Goal: Ask a question

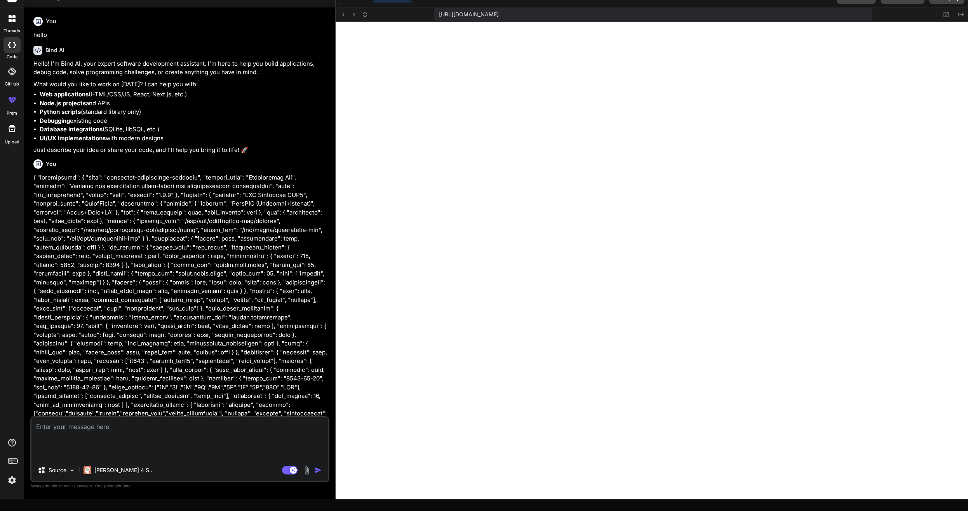
scroll to position [2391, 0]
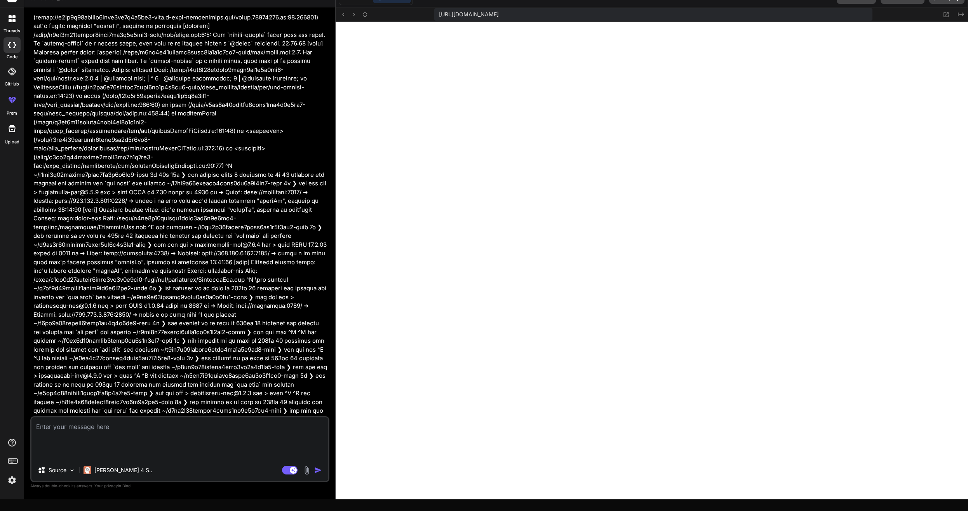
click at [143, 431] on textarea at bounding box center [179, 424] width 297 height 14
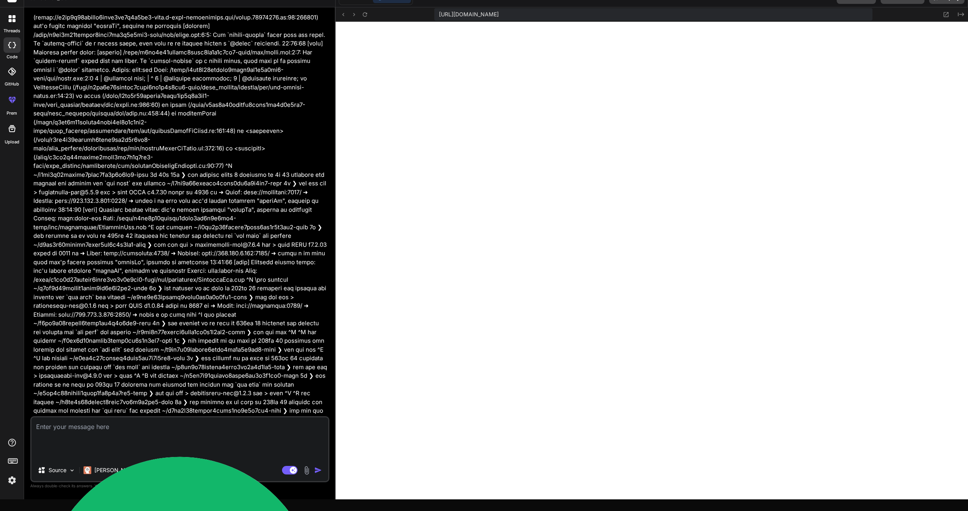
type textarea "P"
type textarea "x"
type textarea "Pe"
type textarea "x"
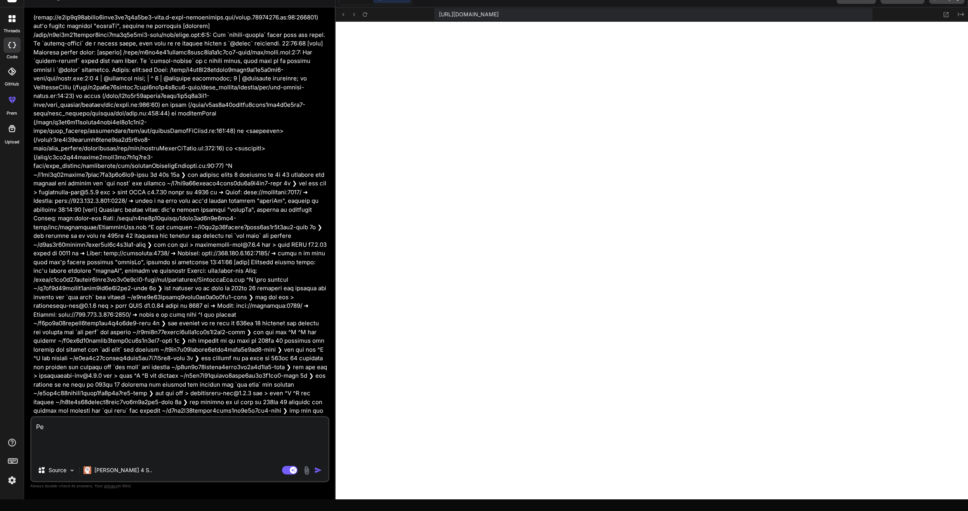
type textarea "Peu"
type textarea "x"
type textarea "Peux"
type textarea "x"
type textarea "Peux"
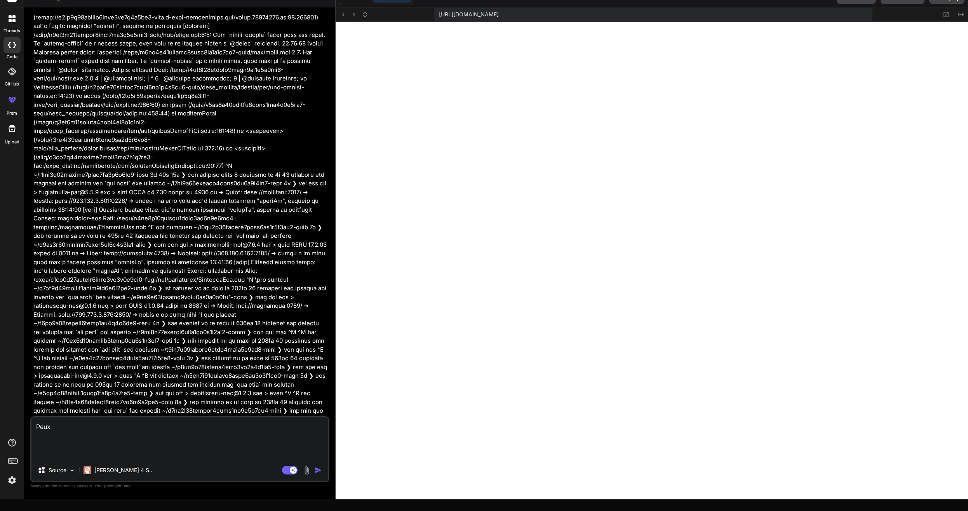
type textarea "x"
type textarea "Peux t"
type textarea "x"
type textarea "Peux tu"
type textarea "x"
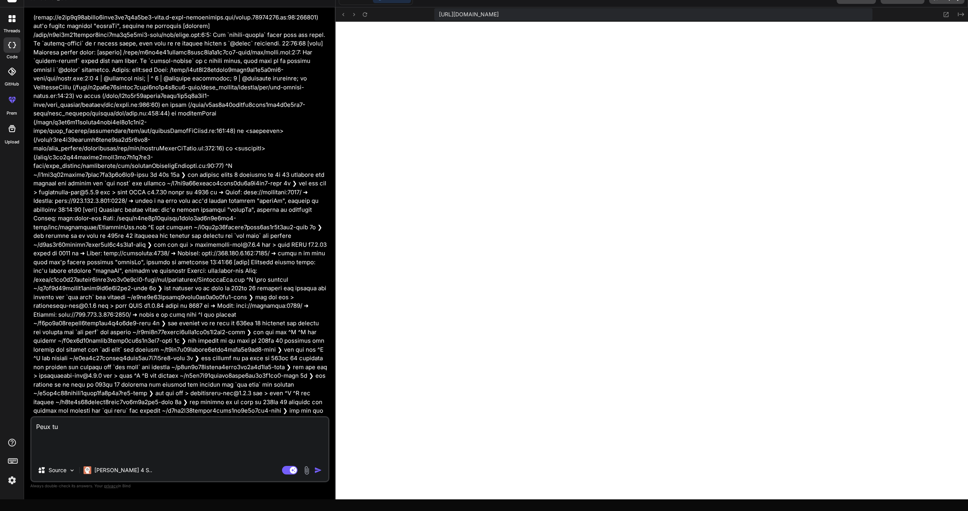
type textarea "Peux tu"
type textarea "x"
type textarea "Peux tu r"
type textarea "x"
type textarea "Peux tu re"
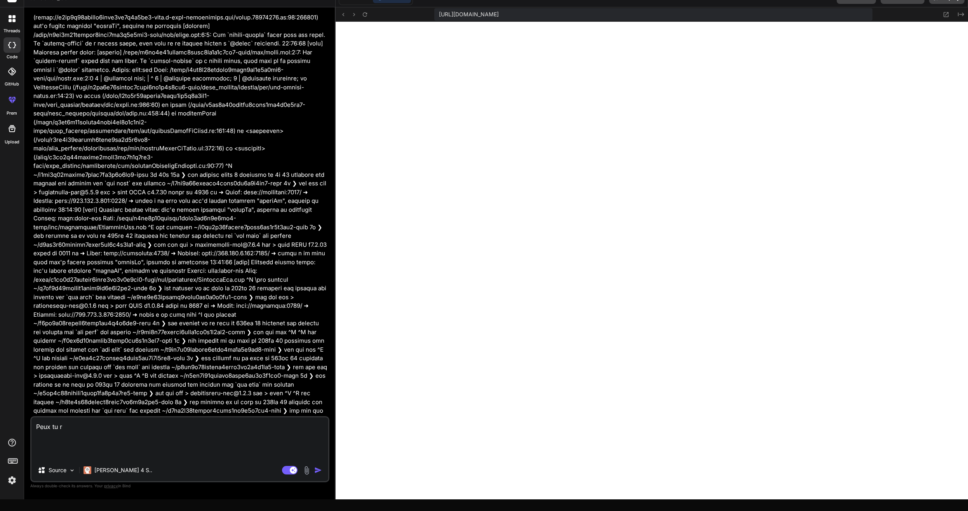
type textarea "x"
type textarea "Peux tu rev"
type textarea "x"
type textarea "Peux tu revi"
type textarea "x"
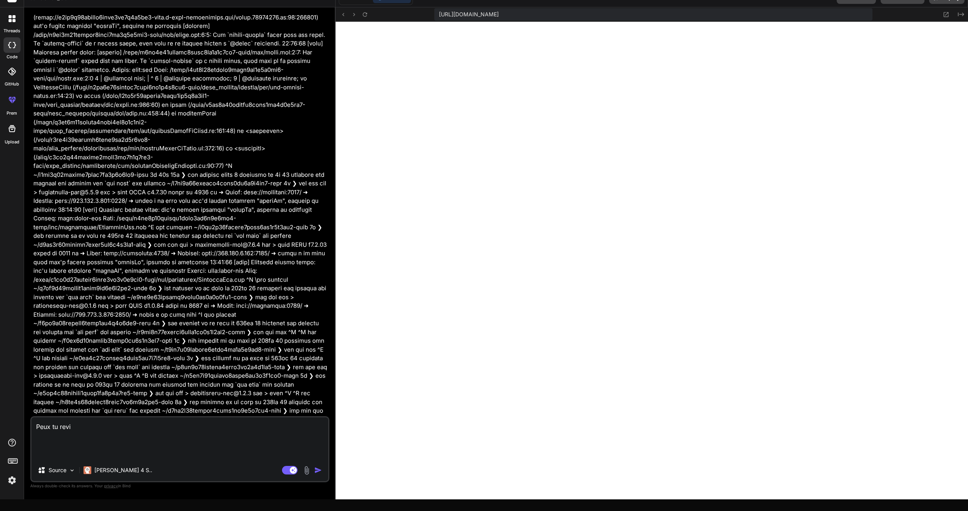
type textarea "Peux tu revir"
type textarea "x"
type textarea "Peux tu revi"
type textarea "x"
type textarea "Peux tu rev"
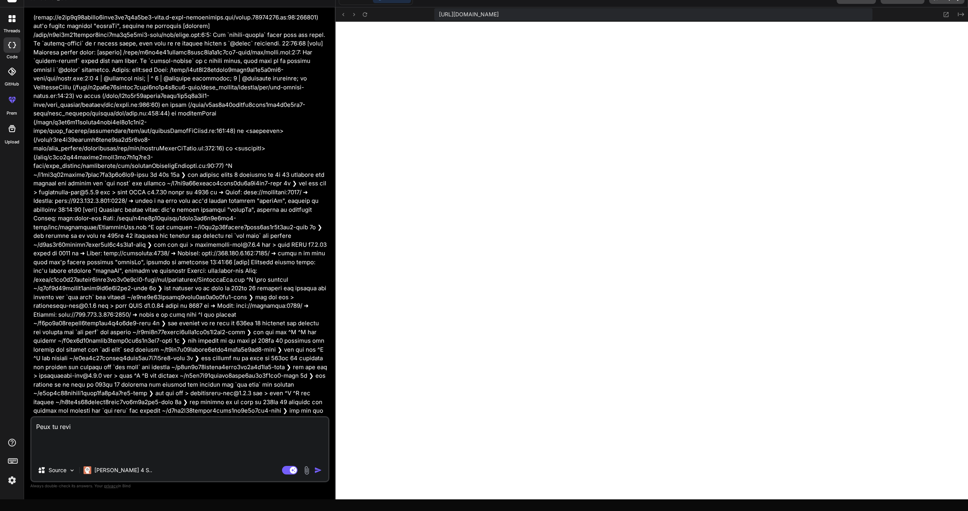
type textarea "x"
type textarea "Peux tu revo"
type textarea "x"
type textarea "Peux tu revoi"
type textarea "x"
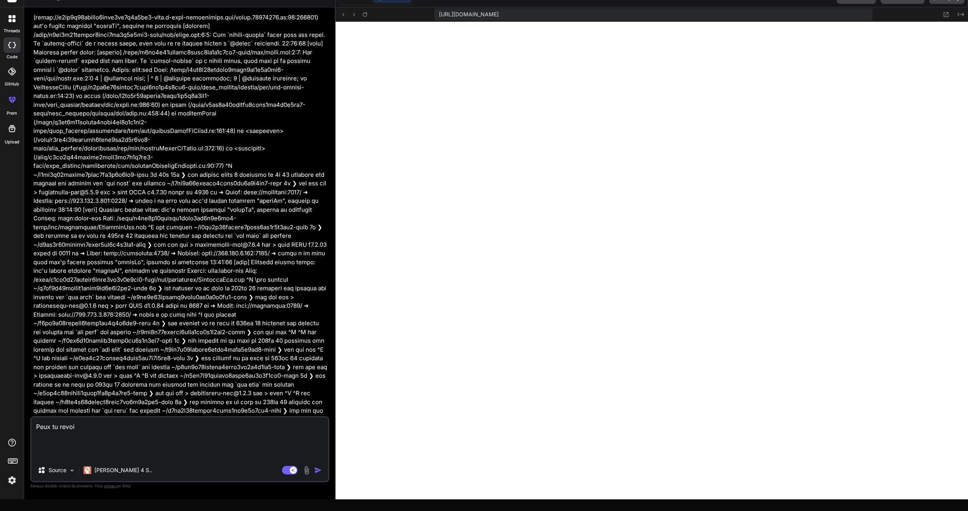
type textarea "Peux tu revoir"
type textarea "x"
type textarea "Peux tu revoir"
type textarea "x"
type textarea "Peux tu revoir l"
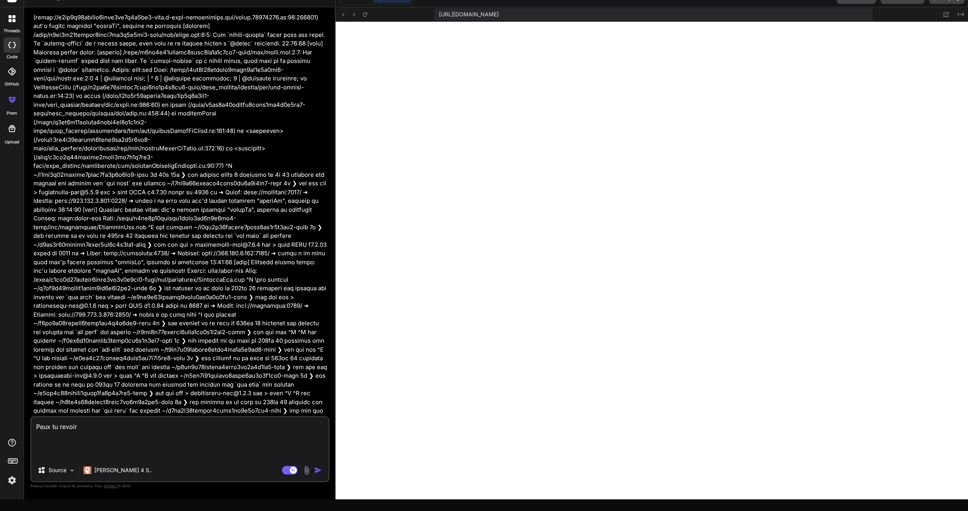
type textarea "x"
type textarea "Peux tu revoir l'"
type textarea "x"
type textarea "Peux tu revoir l'e"
type textarea "x"
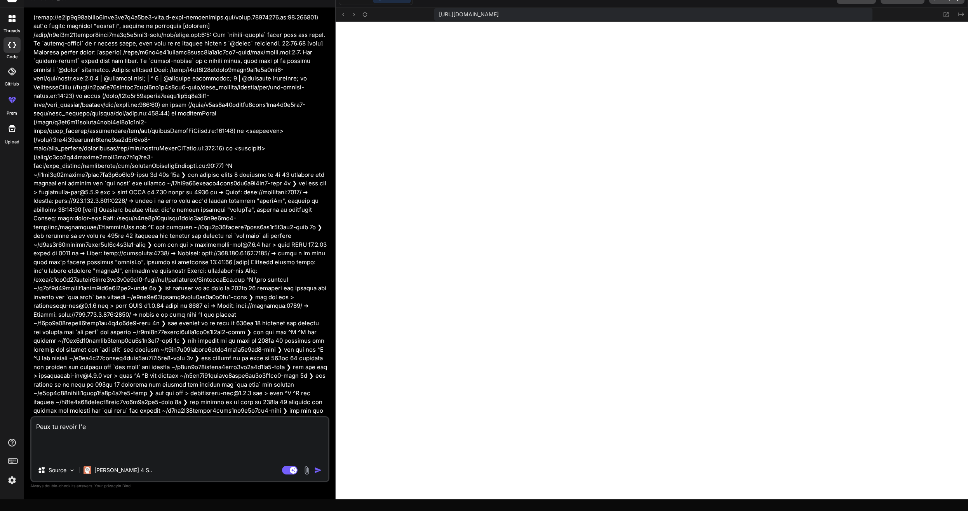
type textarea "Peux tu revoir l'er"
type textarea "x"
type textarea "Peux tu revoir l'erg"
type textarea "x"
type textarea "Peux tu revoir l'ergo"
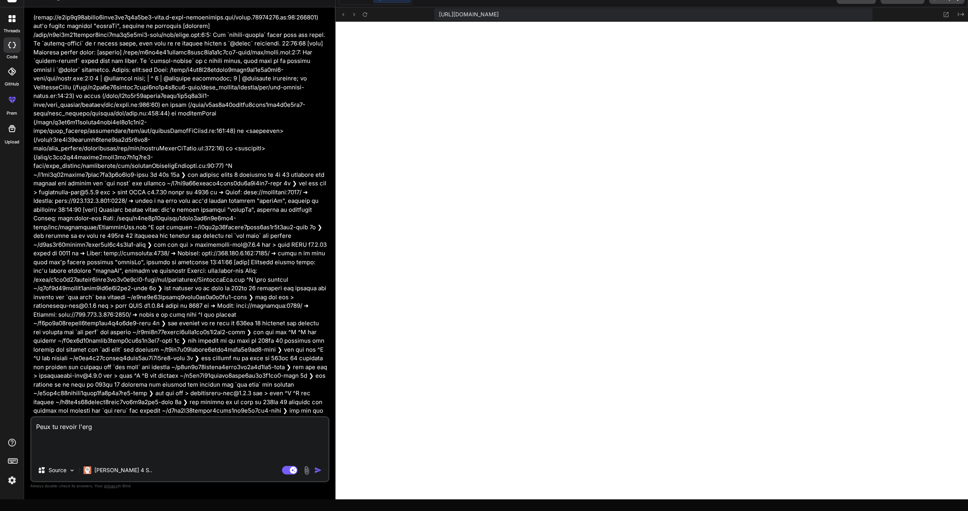
type textarea "x"
type textarea "Peux tu revoir l'ergon"
type textarea "x"
type textarea "Peux tu revoir l'ergono"
type textarea "x"
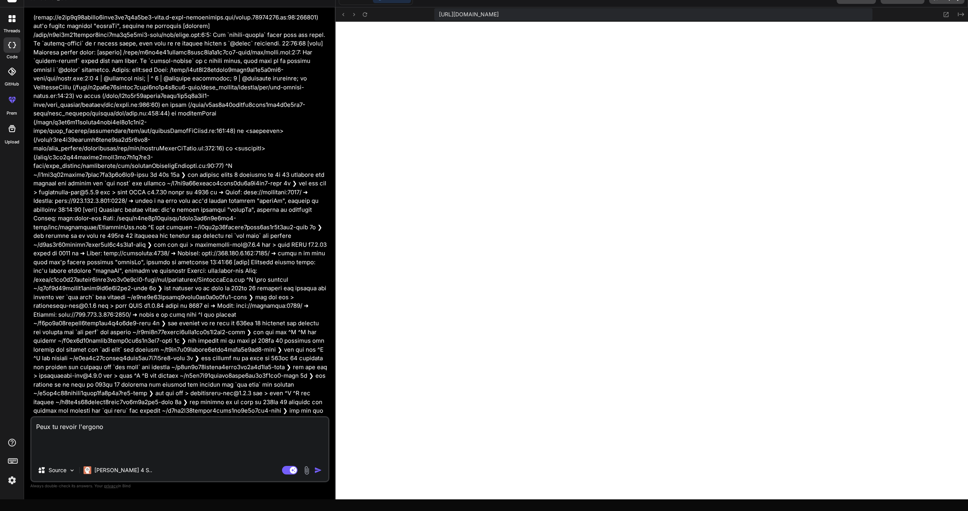
type textarea "Peux tu revoir l'ergonom"
type textarea "x"
type textarea "Peux tu revoir l'ergonomi"
type textarea "x"
type textarea "Peux tu revoir l'ergonomie"
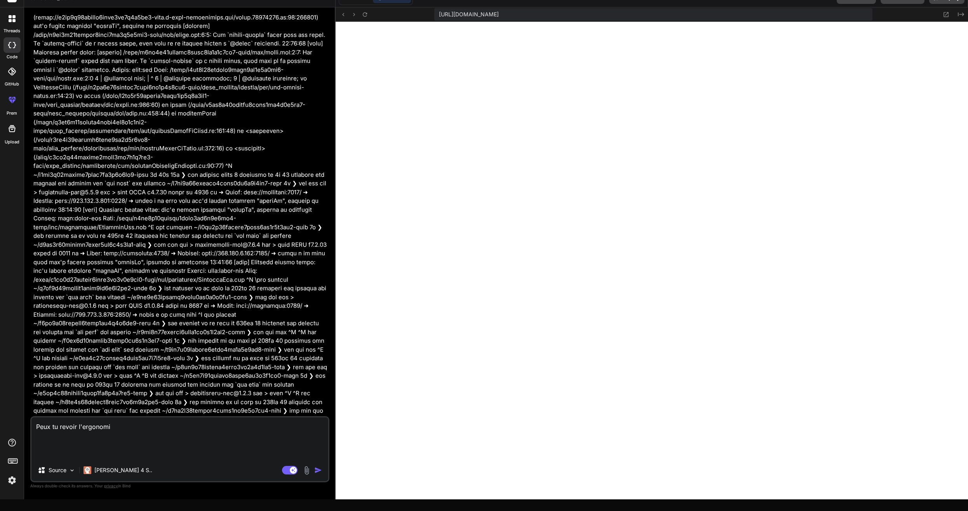
type textarea "x"
type textarea "Peux tu revoir l'ergonomie"
type textarea "x"
type textarea "Peux tu revoir l'ergonomie e"
type textarea "x"
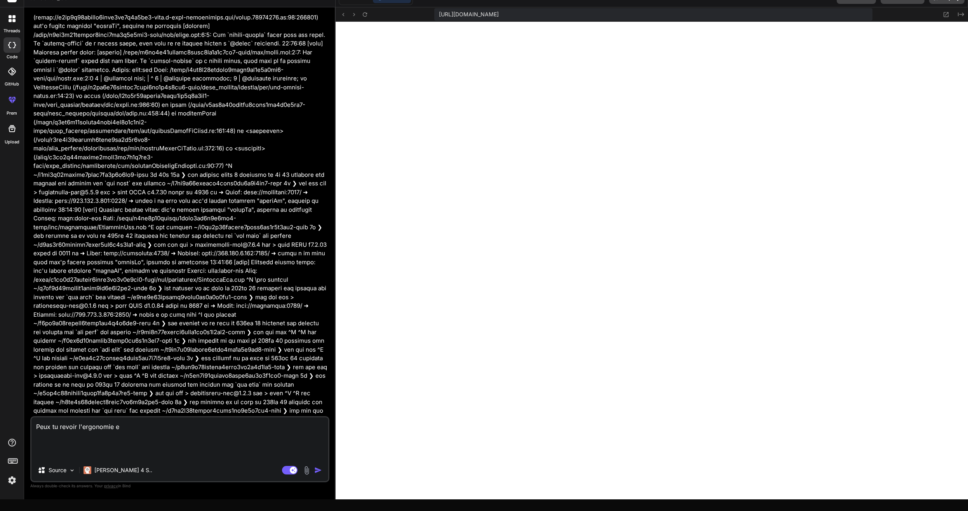
type textarea "Peux tu revoir l'ergonomie et"
type textarea "x"
type textarea "Peux tu revoir l'ergonomie et"
type textarea "x"
type textarea "Peux tu revoir l'ergonomie et l"
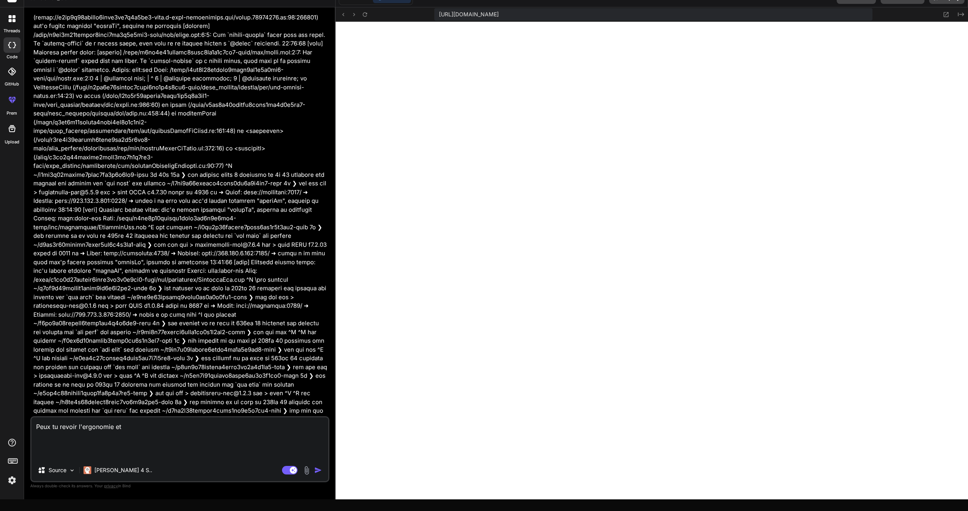
type textarea "x"
type textarea "Peux tu revoir l'ergonomie et l'"
type textarea "x"
type textarea "Peux tu revoir l'ergonomie et l'e"
type textarea "x"
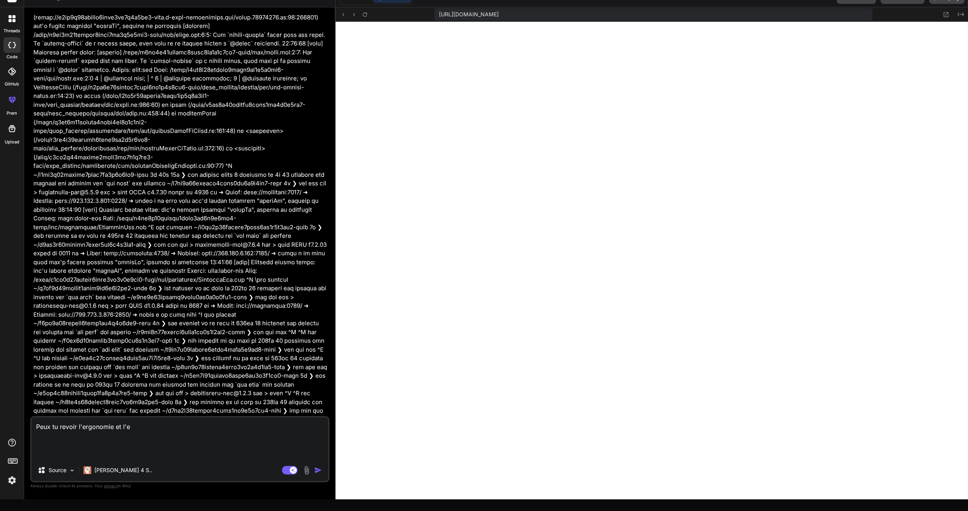
type textarea "Peux tu revoir l'ergonomie et l'es"
type textarea "x"
type textarea "Peux tu revoir l'ergonomie et l'est"
type textarea "x"
type textarea "Peux tu revoir l'ergonomie et l'esth"
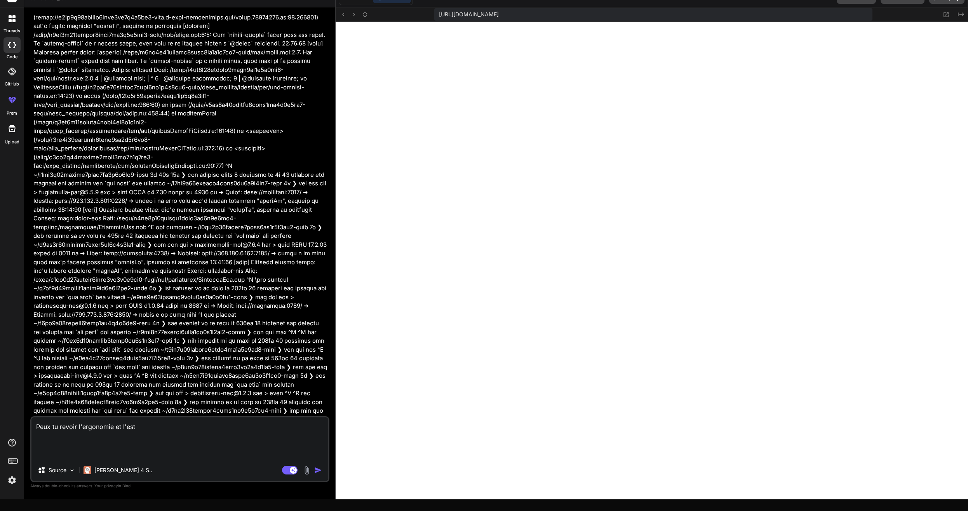
type textarea "x"
type textarea "Peux tu revoir l'ergonomie et l'esthé"
type textarea "x"
type textarea "Peux tu revoir l'ergonomie et l'esthét"
type textarea "x"
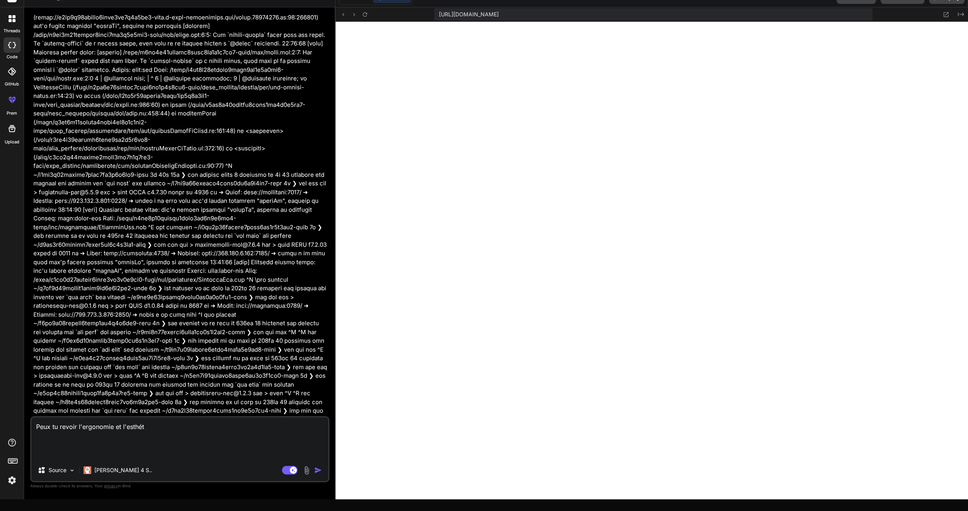
type textarea "Peux tu revoir l'ergonomie et l'esthéti"
type textarea "x"
type textarea "Peux tu revoir l'ergonomie et l'esthétis"
type textarea "x"
type textarea "Peux tu revoir l'ergonomie et l'esthétism"
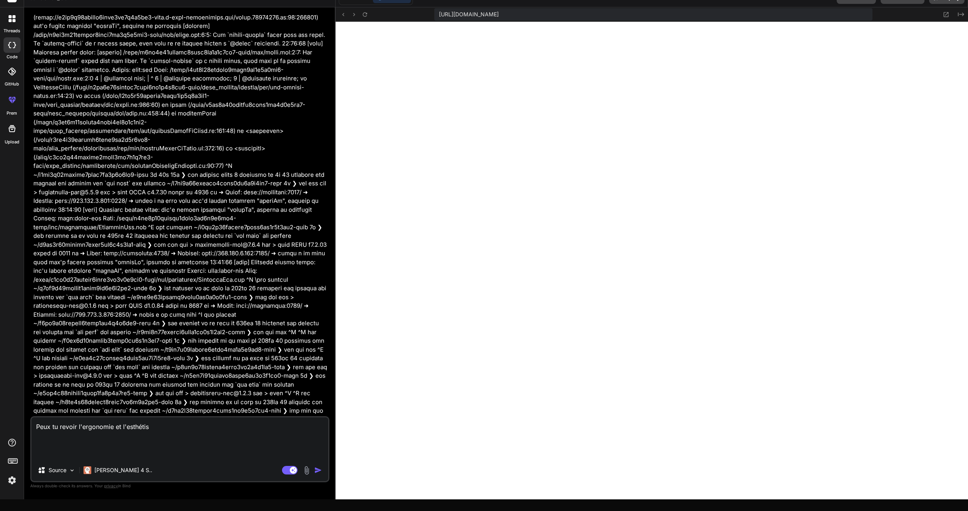
type textarea "x"
type textarea "Peux tu revoir l'ergonomie et l'esthétisme"
type textarea "x"
type textarea "Peux tu revoir l'ergonomie et l'esthétisme"
type textarea "x"
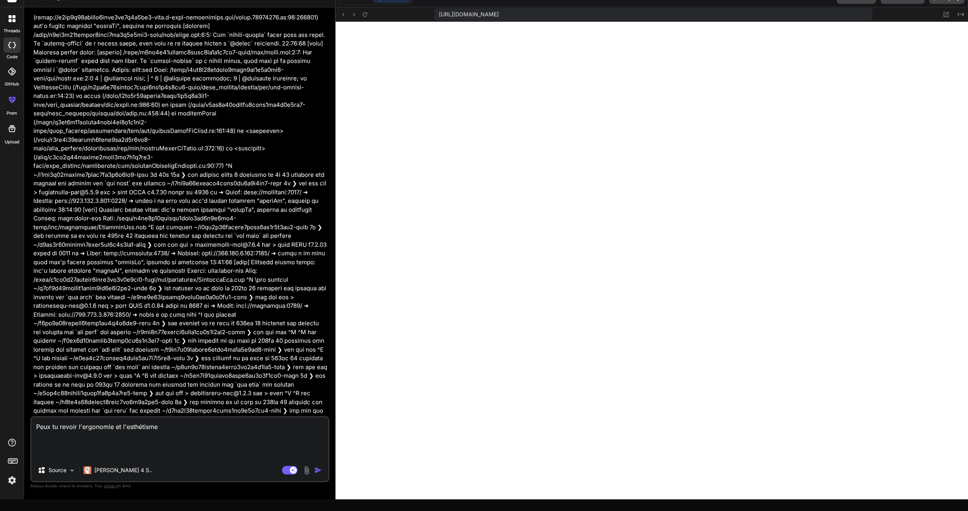
type textarea "Peux tu revoir l'ergonomie et l'esthétisme d"
type textarea "x"
type textarea "Peux tu revoir l'ergonomie et l'esthétisme de"
type textarea "x"
type textarea "Peux tu revoir l'ergonomie et l'esthétisme de"
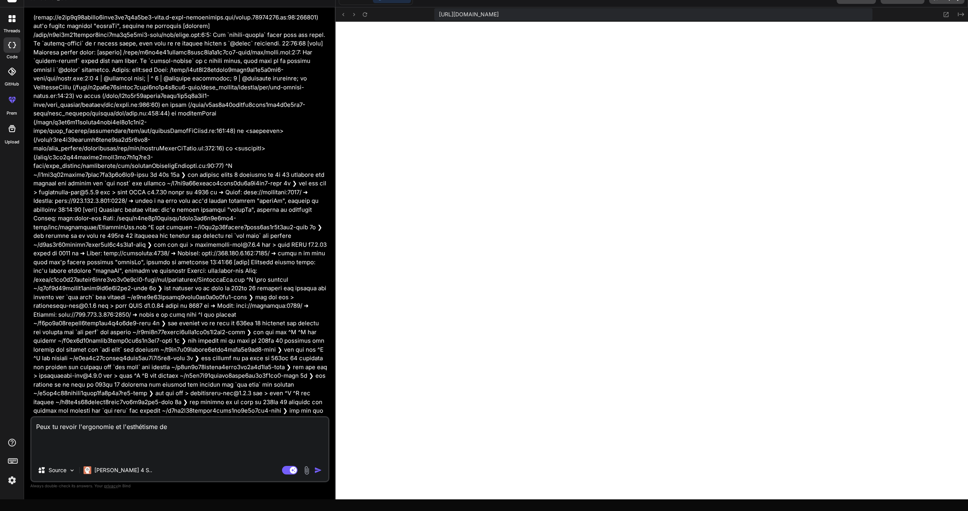
type textarea "x"
type textarea "Peux tu revoir l'ergonomie et l'esthétisme de l"
type textarea "x"
type textarea "Peux tu revoir l'ergonomie et l'esthétisme de l'"
type textarea "x"
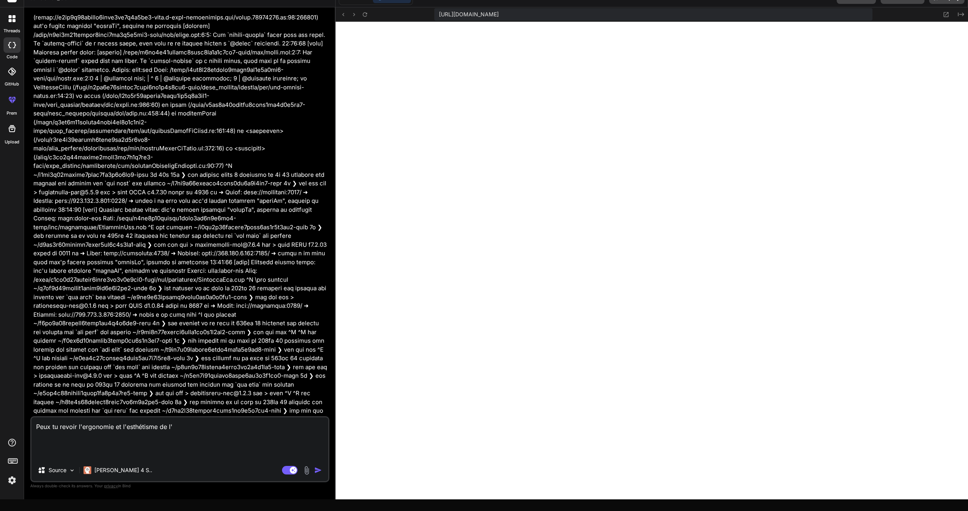
type textarea "Peux tu revoir l'ergonomie et l'esthétisme de l'a"
type textarea "x"
type textarea "Peux tu revoir l'ergonomie et l'esthétisme de l'ap"
type textarea "x"
type textarea "Peux tu revoir l'ergonomie et l'esthétisme de l'app"
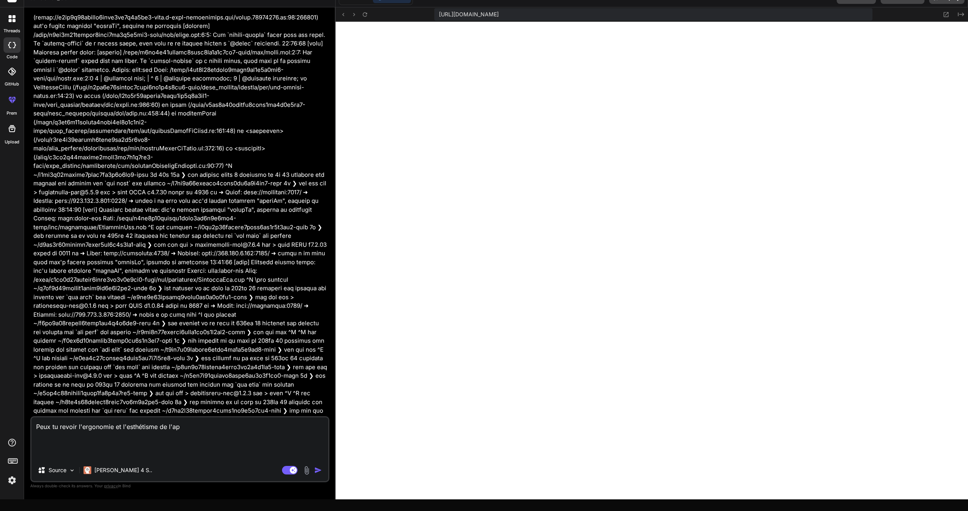
type textarea "x"
type textarea "Peux tu revoir l'ergonomie et l'esthétisme de l'appl"
type textarea "x"
type textarea "Peux tu revoir l'ergonomie et l'esthétisme de l'appli"
type textarea "x"
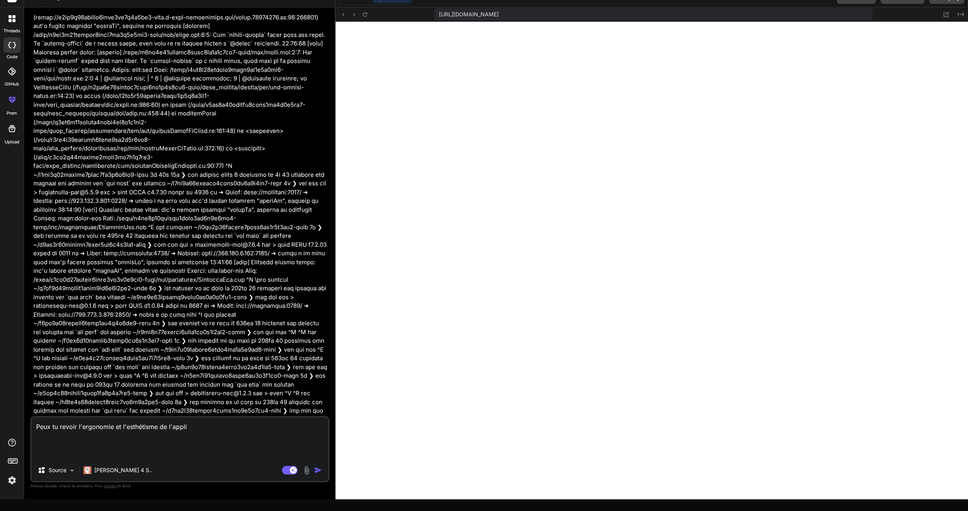
type textarea "Peux tu revoir l'ergonomie et l'esthétisme de l'applic"
type textarea "x"
type textarea "Peux tu revoir l'ergonomie et l'esthétisme de l'applica"
type textarea "x"
type textarea "Peux tu revoir l'ergonomie et l'esthétisme de l'applicat"
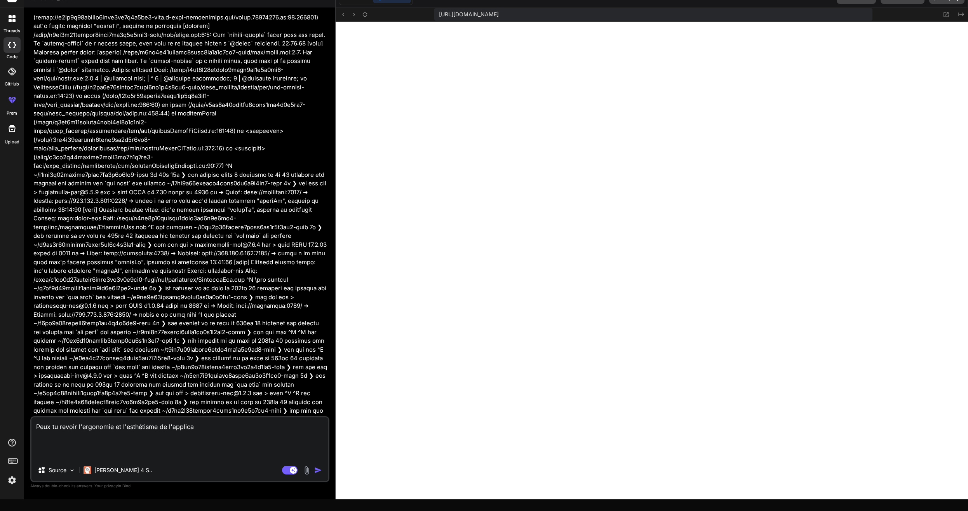
type textarea "x"
type textarea "Peux tu revoir l'ergonomie et l'esthétisme de l'applicati"
type textarea "x"
type textarea "Peux tu revoir l'ergonomie et l'esthétisme de l'applicatio"
type textarea "x"
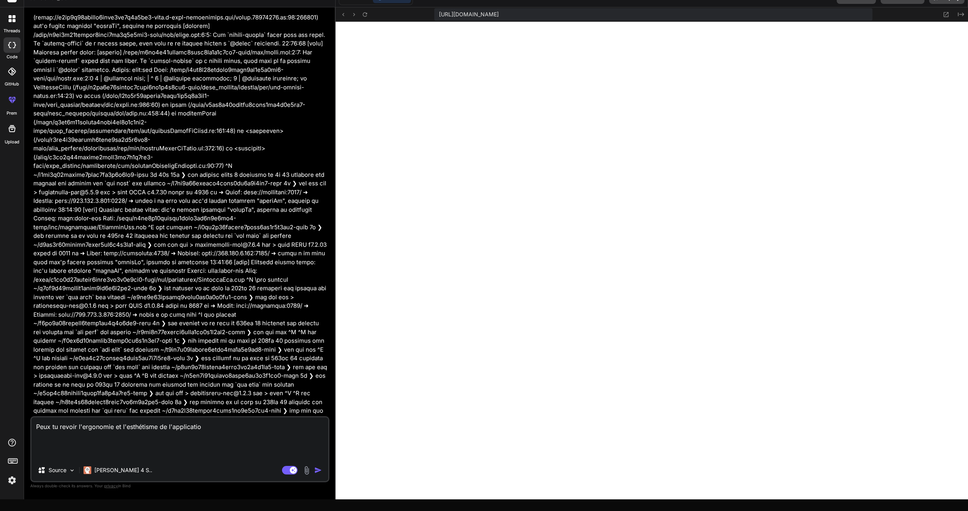
type textarea "Peux tu revoir l'ergonomie et l'esthétisme de l'application"
type textarea "x"
type textarea "Peux tu revoir l'ergonomie et l'esthétisme de l'application"
type textarea "x"
type textarea "Peux tu revoir l'ergonomie et l'esthétisme de l'application a"
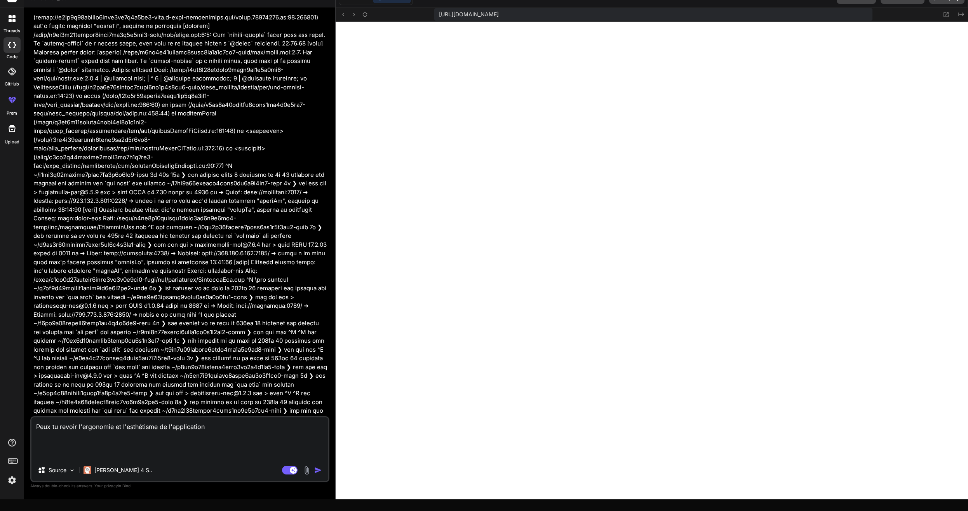
type textarea "x"
type textarea "Peux tu revoir l'ergonomie et l'esthétisme de l'application af"
type textarea "x"
type textarea "Peux tu revoir l'ergonomie et l'esthétisme de l'application afi"
type textarea "x"
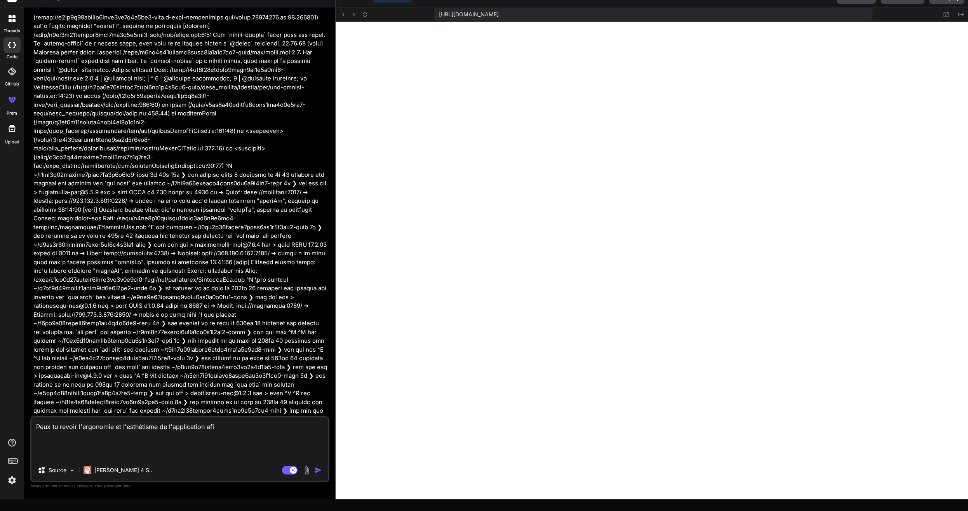
type textarea "Peux tu revoir l'ergonomie et l'esthétisme de l'application afin"
type textarea "x"
type textarea "Peux tu revoir l'ergonomie et l'esthétisme de l'application afin"
type textarea "x"
type textarea "Peux tu revoir l'ergonomie et l'esthétisme de l'application afin q"
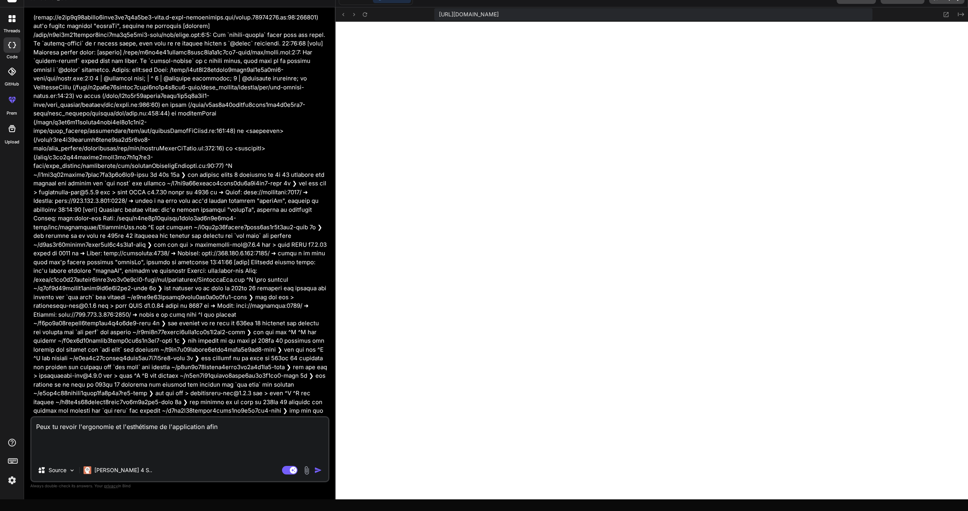
type textarea "x"
type textarea "Peux tu revoir l'ergonomie et l'esthétisme de l'application afin qu"
type textarea "x"
type textarea "Peux tu revoir l'ergonomie et l'esthétisme de l'application afin qu'"
type textarea "x"
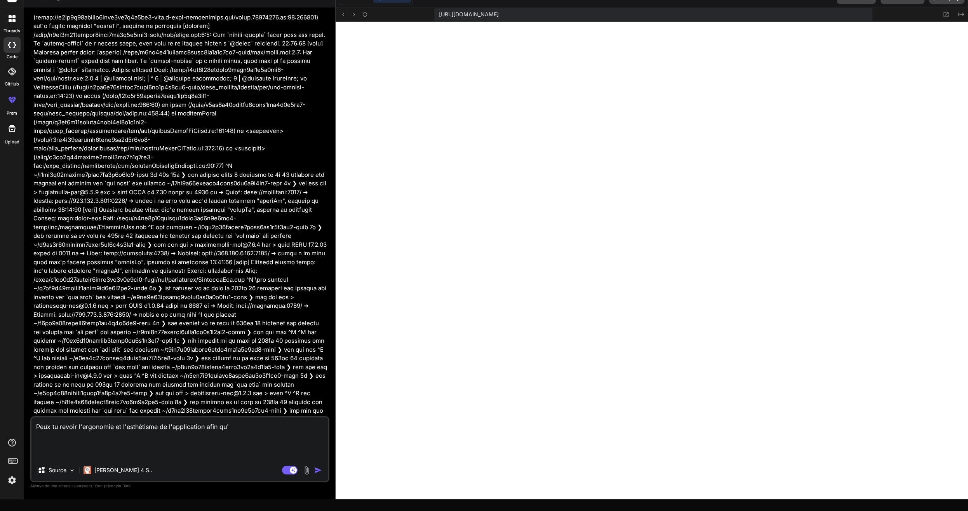
type textarea "Peux tu revoir l'ergonomie et l'esthétisme de l'application afin qu'e"
type textarea "x"
type textarea "Peux tu revoir l'ergonomie et l'esthétisme de l'application afin qu'el"
type textarea "x"
type textarea "Peux tu revoir l'ergonomie et l'esthétisme de l'application afin qu'ell"
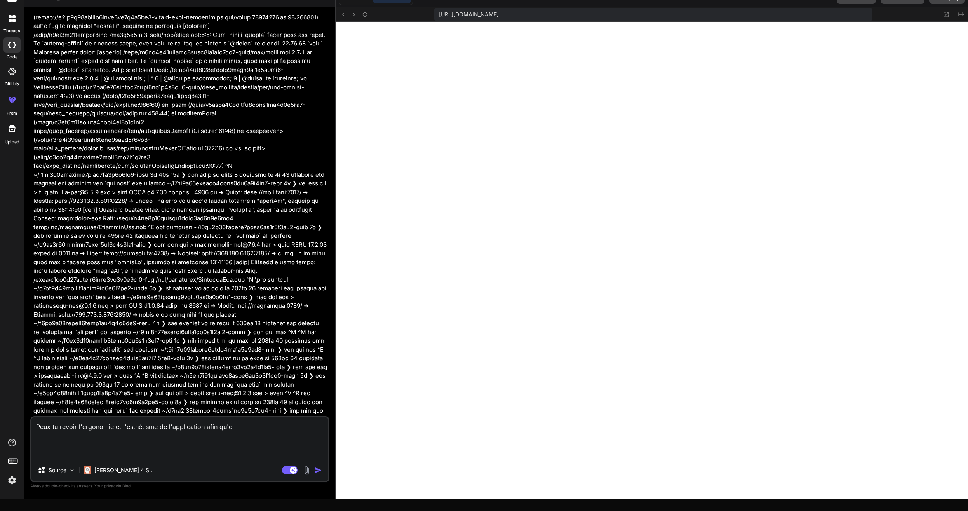
type textarea "x"
type textarea "Peux tu revoir l'ergonomie et l'esthétisme de l'application afin qu'elle"
type textarea "x"
type textarea "Peux tu revoir l'ergonomie et l'esthétisme de l'application afin qu'elle"
type textarea "x"
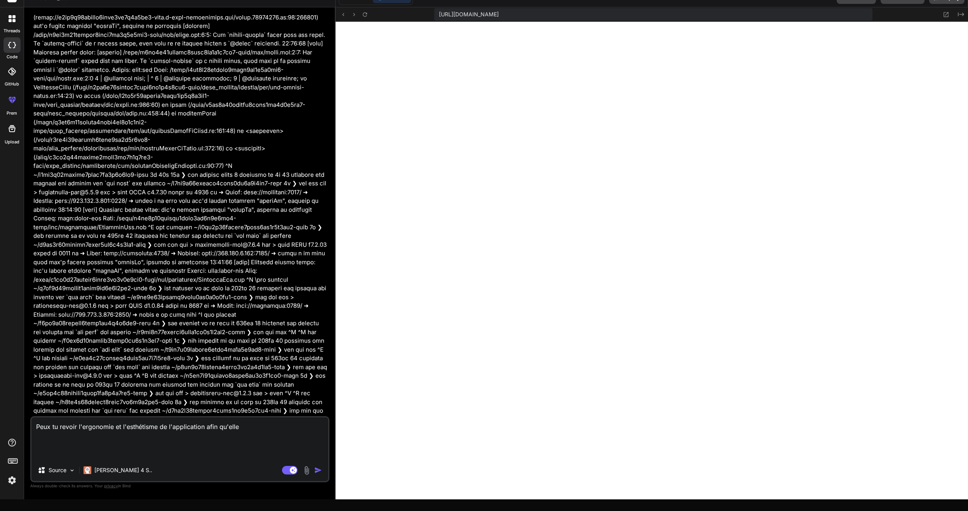
type textarea "Peux tu revoir l'ergonomie et l'esthétisme de l'application afin qu'elle s"
type textarea "x"
type textarea "Peux tu revoir l'ergonomie et l'esthétisme de l'application afin qu'elle so"
type textarea "x"
type textarea "Peux tu revoir l'ergonomie et l'esthétisme de l'application afin qu'elle soi"
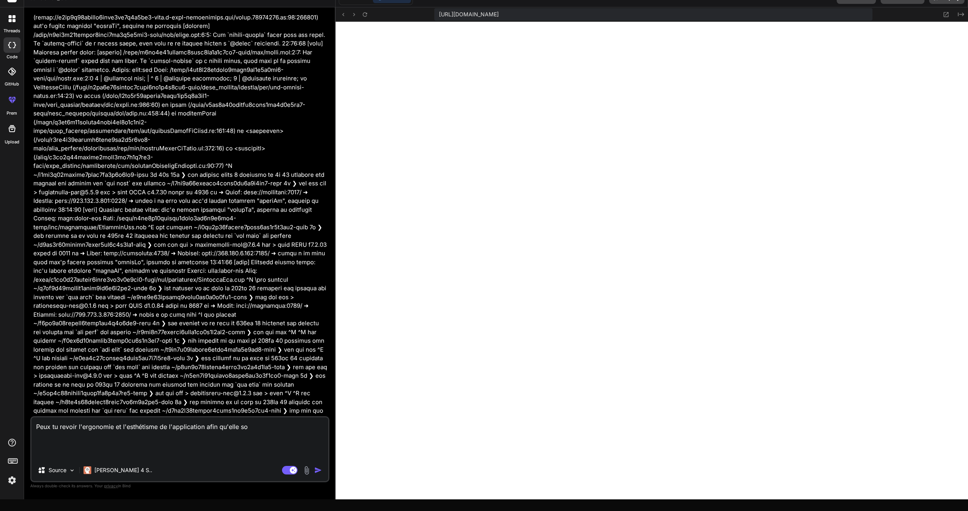
type textarea "x"
type textarea "Peux tu revoir l'ergonomie et l'esthétisme de l'application afin qu'elle soit"
type textarea "x"
type textarea "Peux tu revoir l'ergonomie et l'esthétisme de l'application afin qu'elle soit"
type textarea "x"
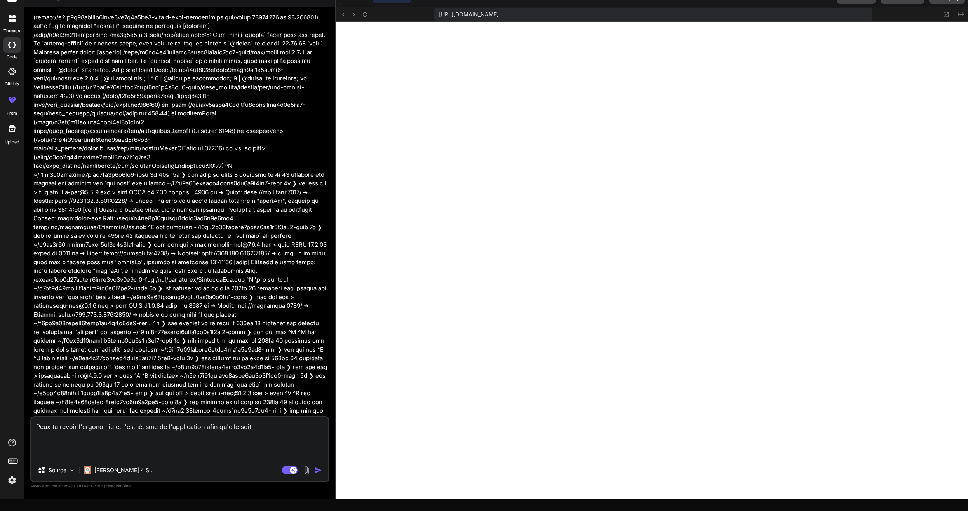
type textarea "Peux tu revoir l'ergonomie et l'esthétisme de l'application afin qu'elle soit m"
type textarea "x"
type textarea "Peux tu revoir l'ergonomie et l'esthétisme de l'application afin qu'elle soit ma"
type textarea "x"
type textarea "Peux tu revoir l'ergonomie et l'esthétisme de l'application afin qu'elle soit m…"
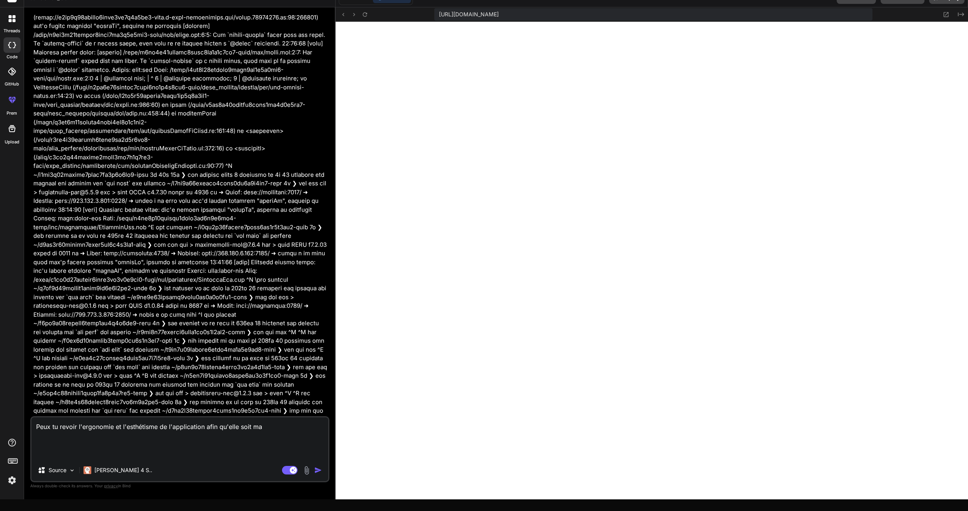
type textarea "x"
type textarea "Peux tu revoir l'ergonomie et l'esthétisme de l'application afin qu'elle soit m…"
type textarea "x"
type textarea "Peux tu revoir l'ergonomie et l'esthétisme de l'application afin qu'elle soit m…"
type textarea "x"
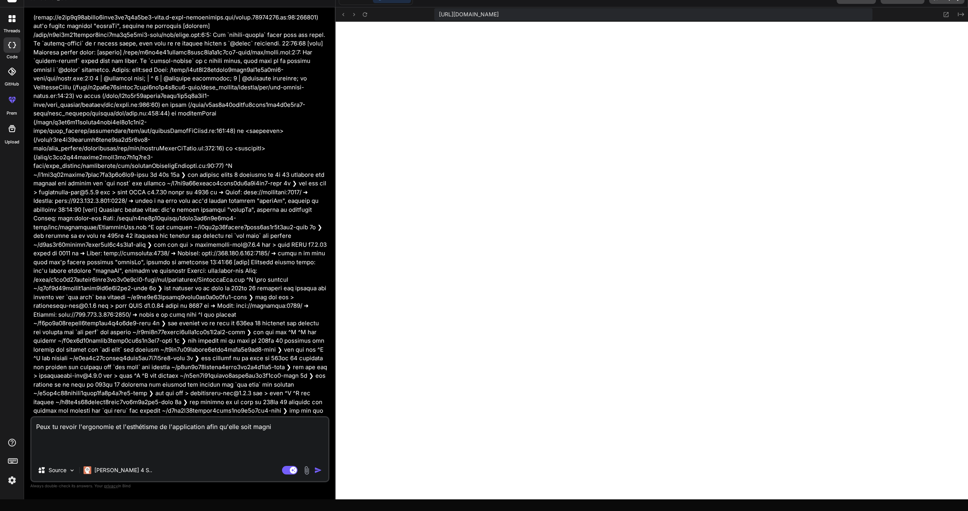
type textarea "Peux tu revoir l'ergonomie et l'esthétisme de l'application afin qu'elle soit m…"
type textarea "x"
type textarea "Peux tu revoir l'ergonomie et l'esthétisme de l'application afin qu'elle soit m…"
type textarea "x"
type textarea "Peux tu revoir l'ergonomie et l'esthétisme de l'application afin qu'elle soit m…"
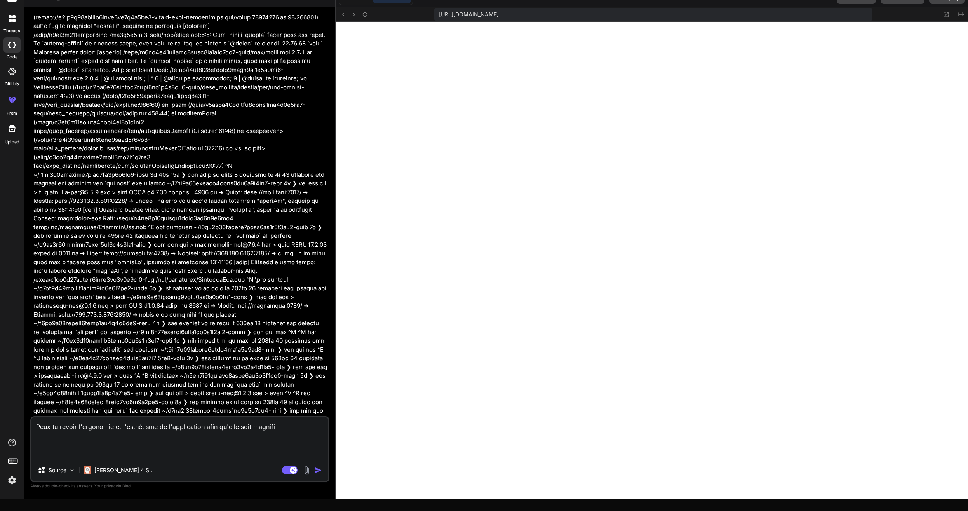
type textarea "x"
type textarea "Peux tu revoir l'ergonomie et l'esthétisme de l'application afin qu'elle soit m…"
type textarea "x"
type textarea "Peux tu revoir l'ergonomie et l'esthétisme de l'application afin qu'elle soit m…"
type textarea "x"
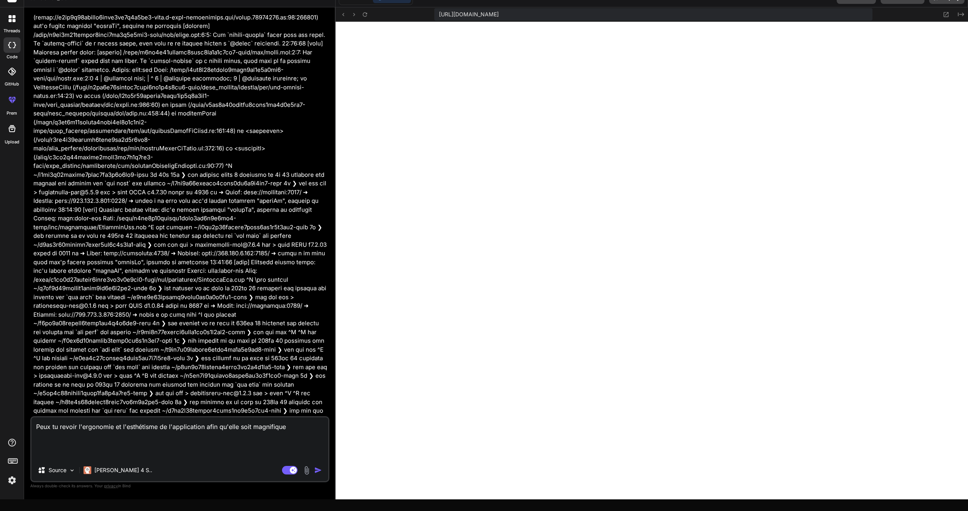
type textarea "Peux tu revoir l'ergonomie et l'esthétisme de l'application afin qu'elle soit m…"
type textarea "x"
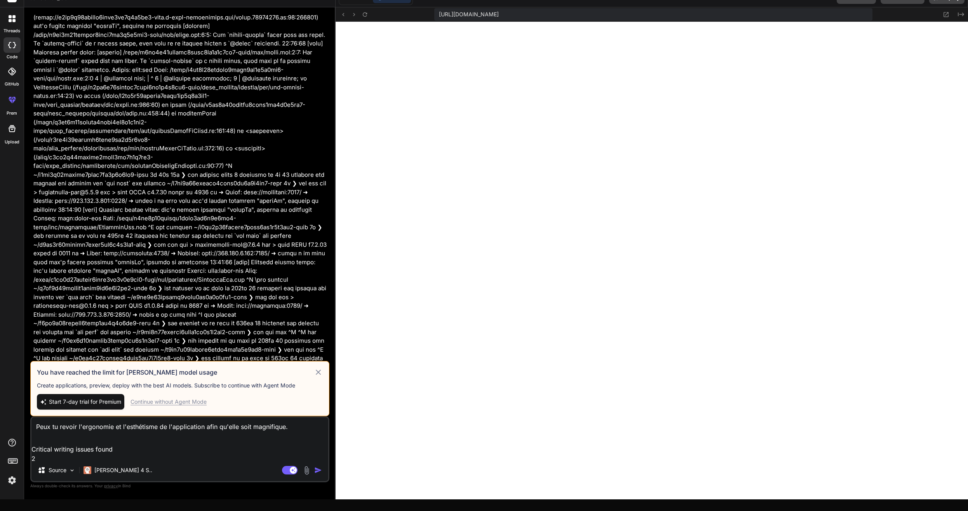
type textarea "Peux tu revoir l'ergonomie et l'esthétisme de l'application afin qu'elle soit m…"
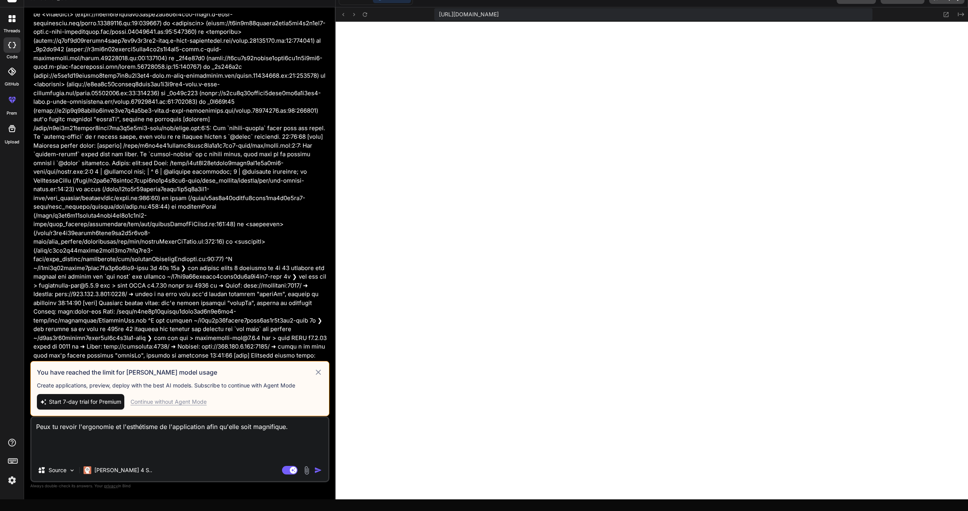
scroll to position [1972, 0]
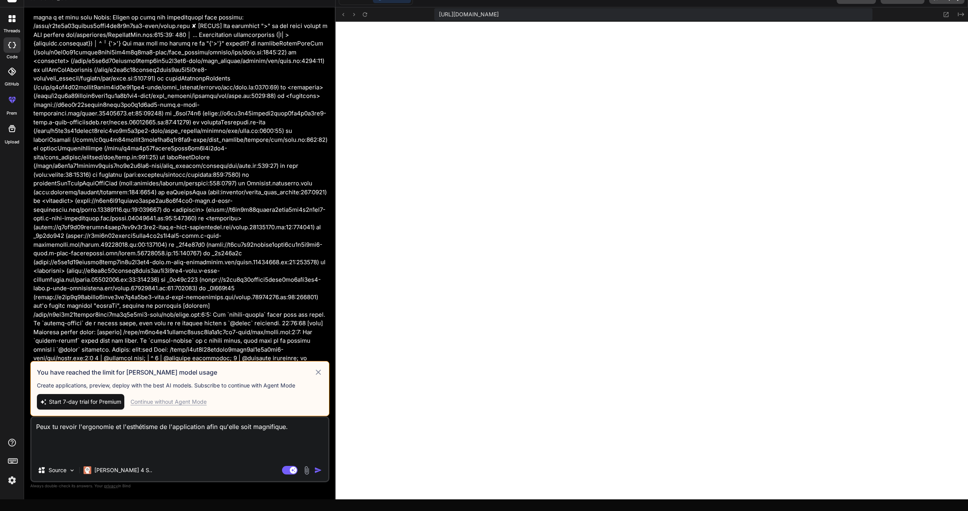
click at [16, 75] on div at bounding box center [11, 71] width 17 height 17
